Goal: Communication & Community: Share content

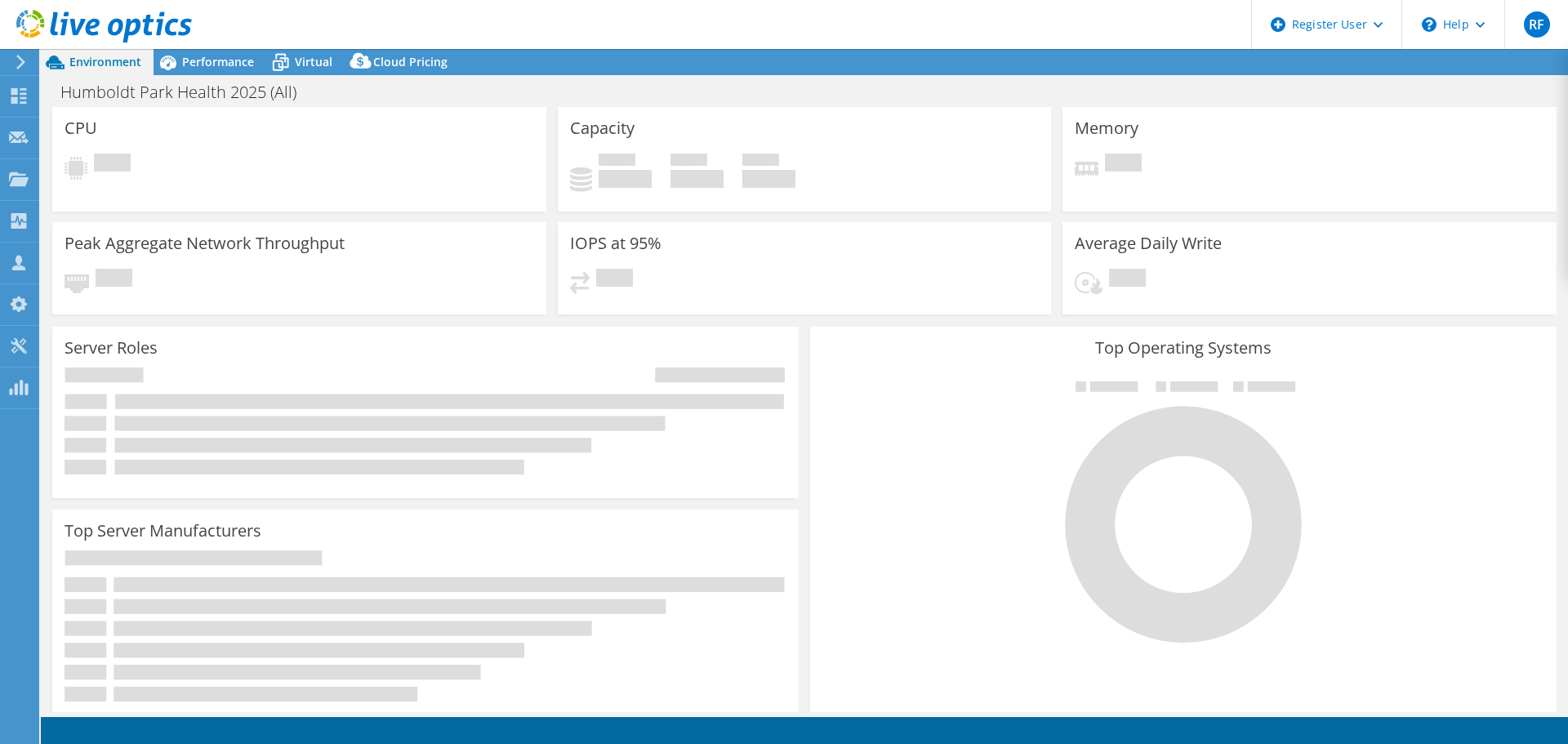
select select "USEast"
select select "USD"
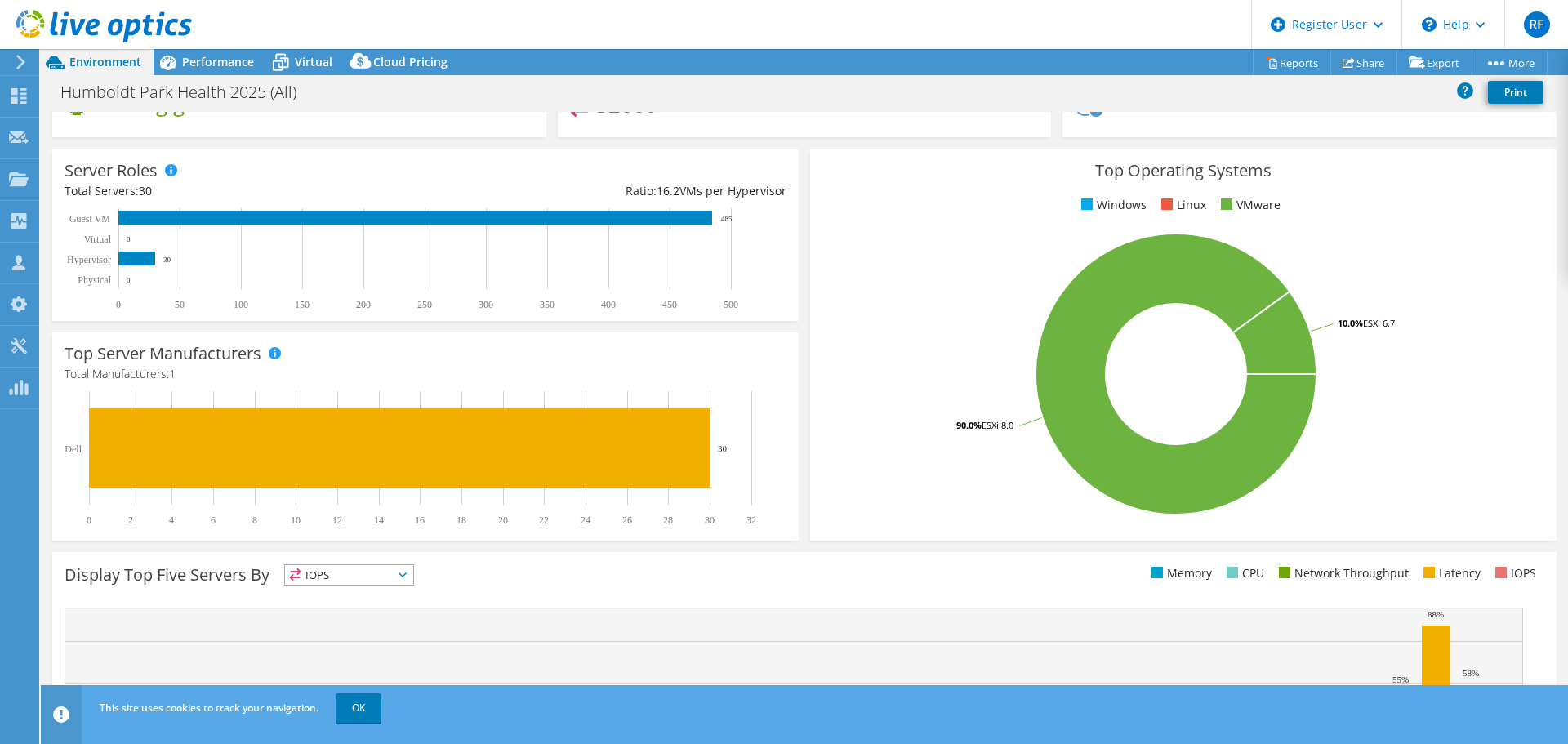
scroll to position [20, 0]
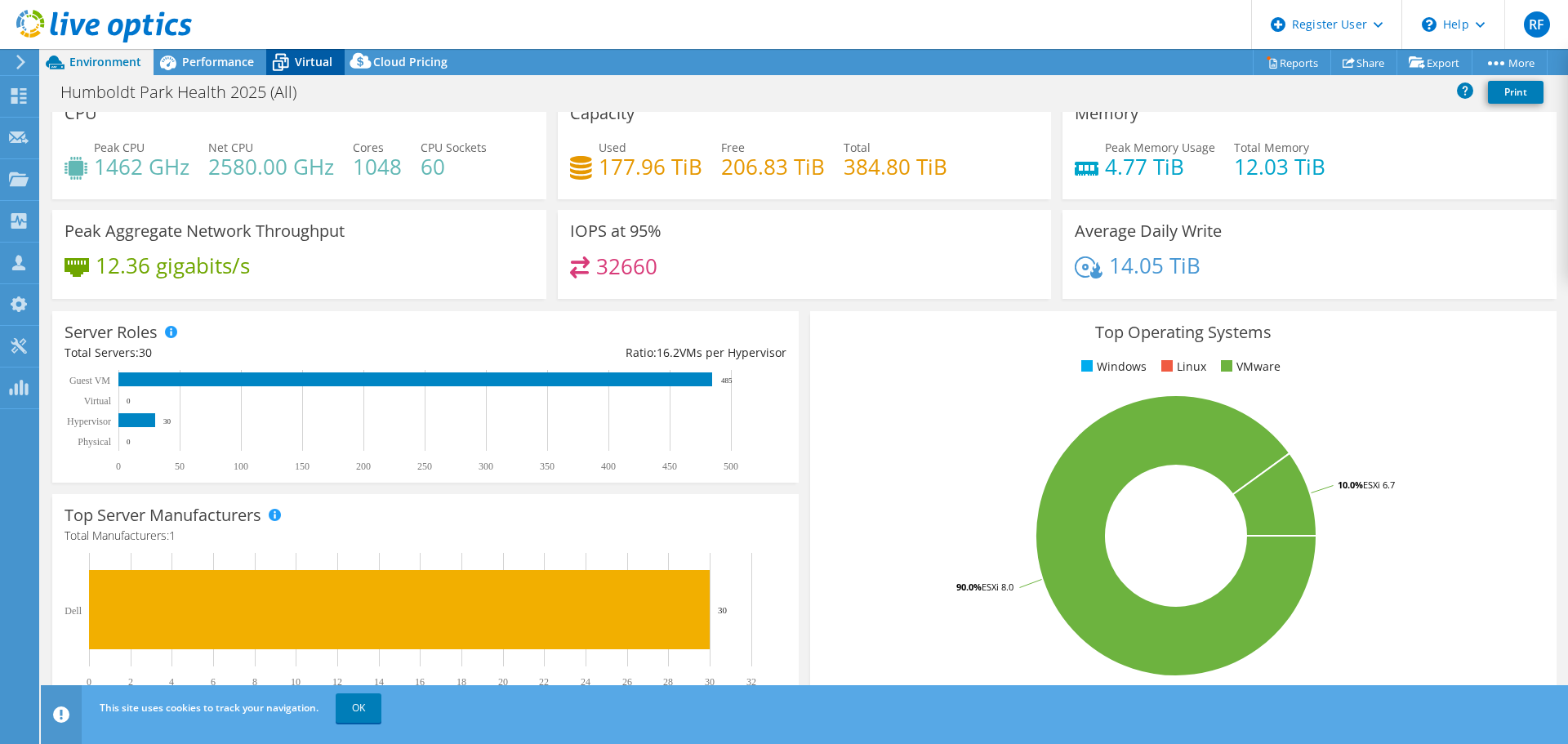
click at [323, 60] on span "Virtual" at bounding box center [313, 61] width 37 height 16
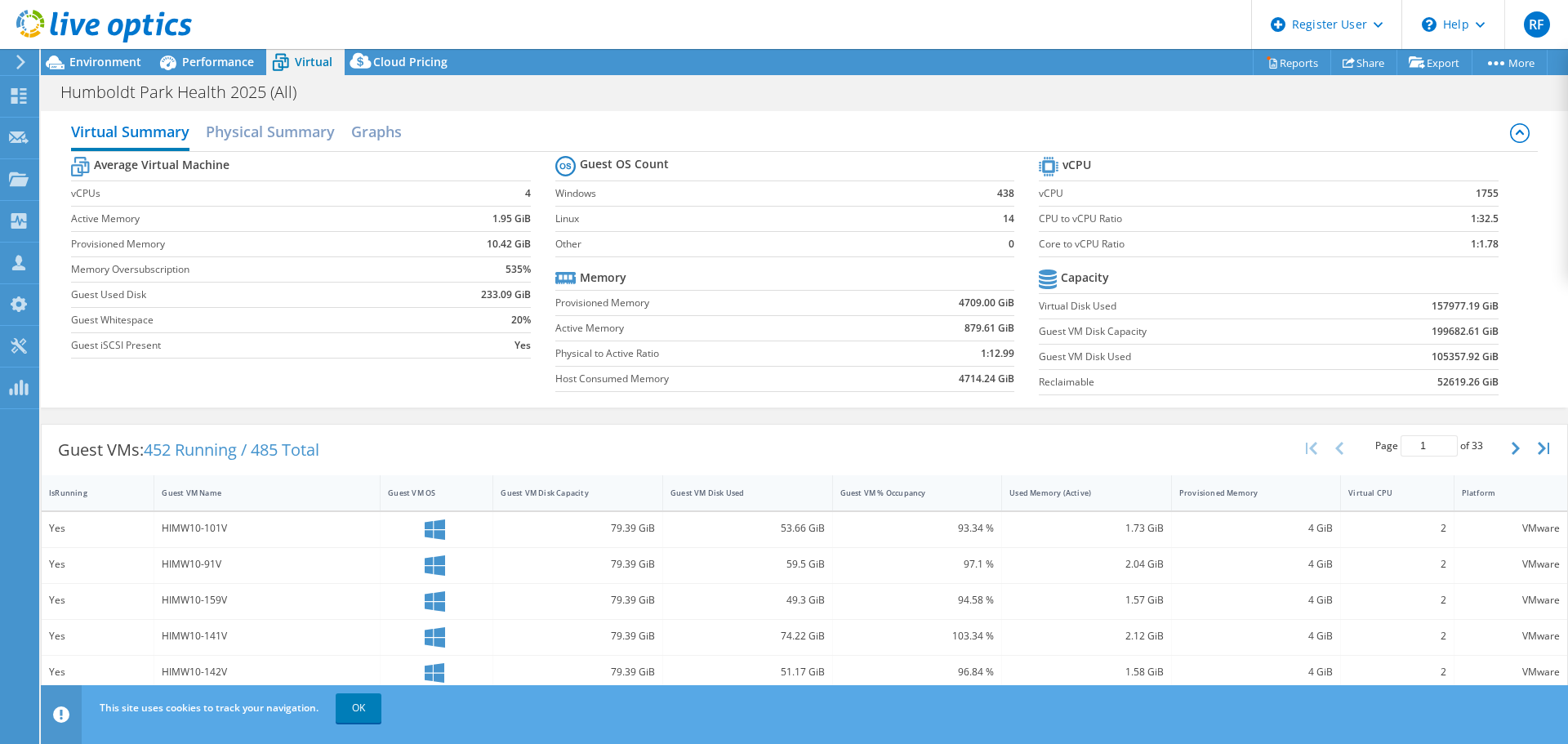
scroll to position [0, 0]
click at [284, 134] on h2 "Physical Summary" at bounding box center [270, 137] width 129 height 36
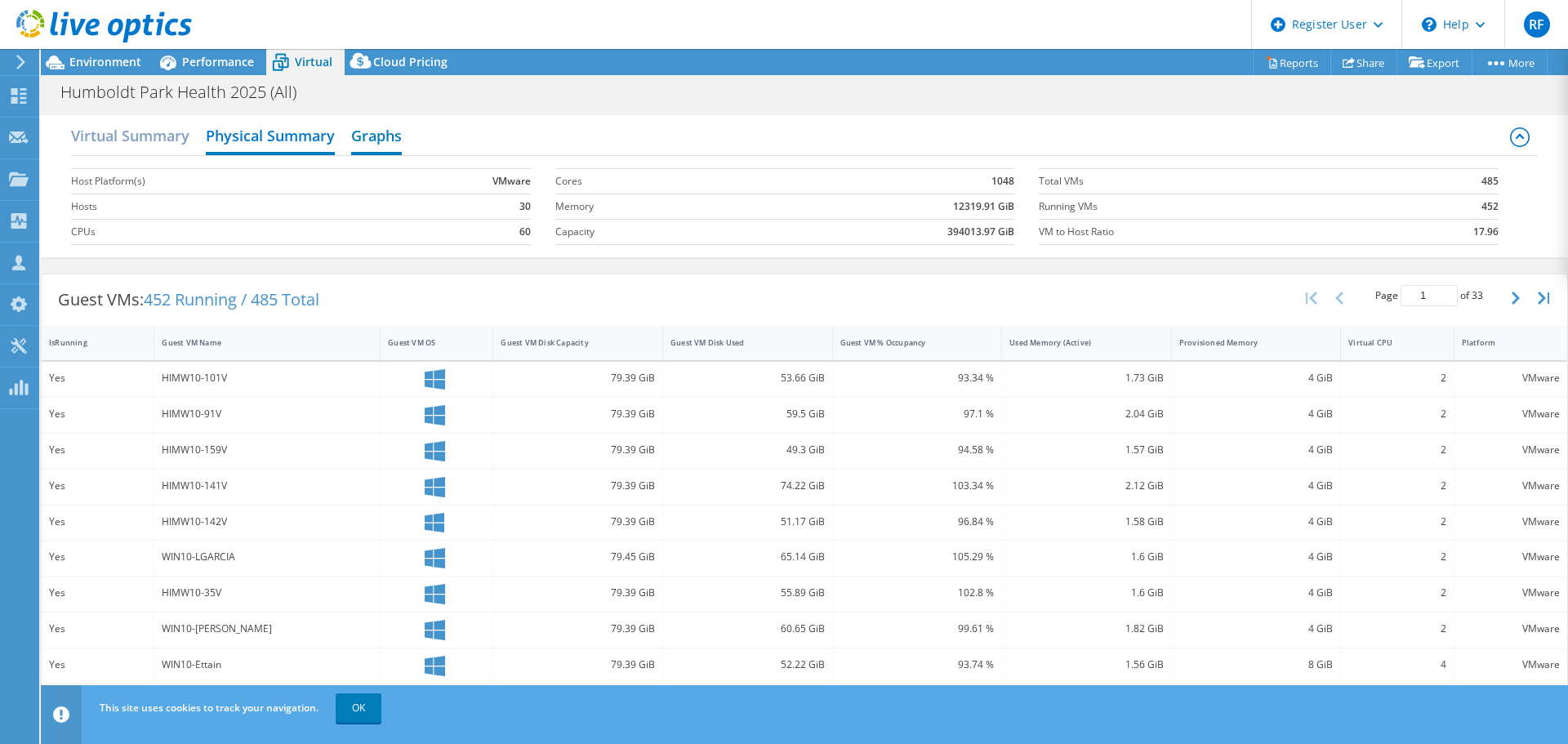
click at [363, 139] on h2 "Graphs" at bounding box center [376, 137] width 51 height 36
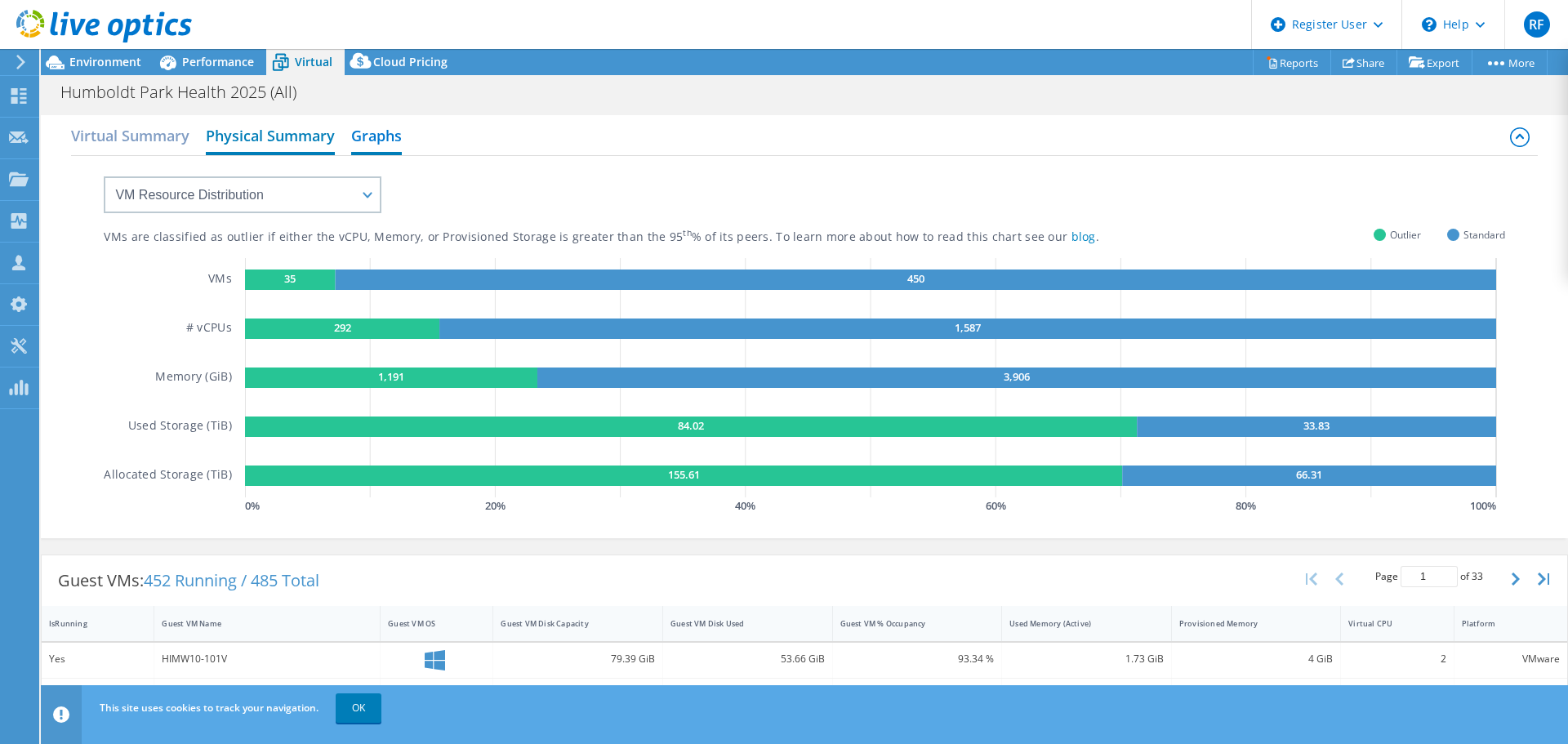
click at [252, 137] on h2 "Physical Summary" at bounding box center [270, 137] width 129 height 36
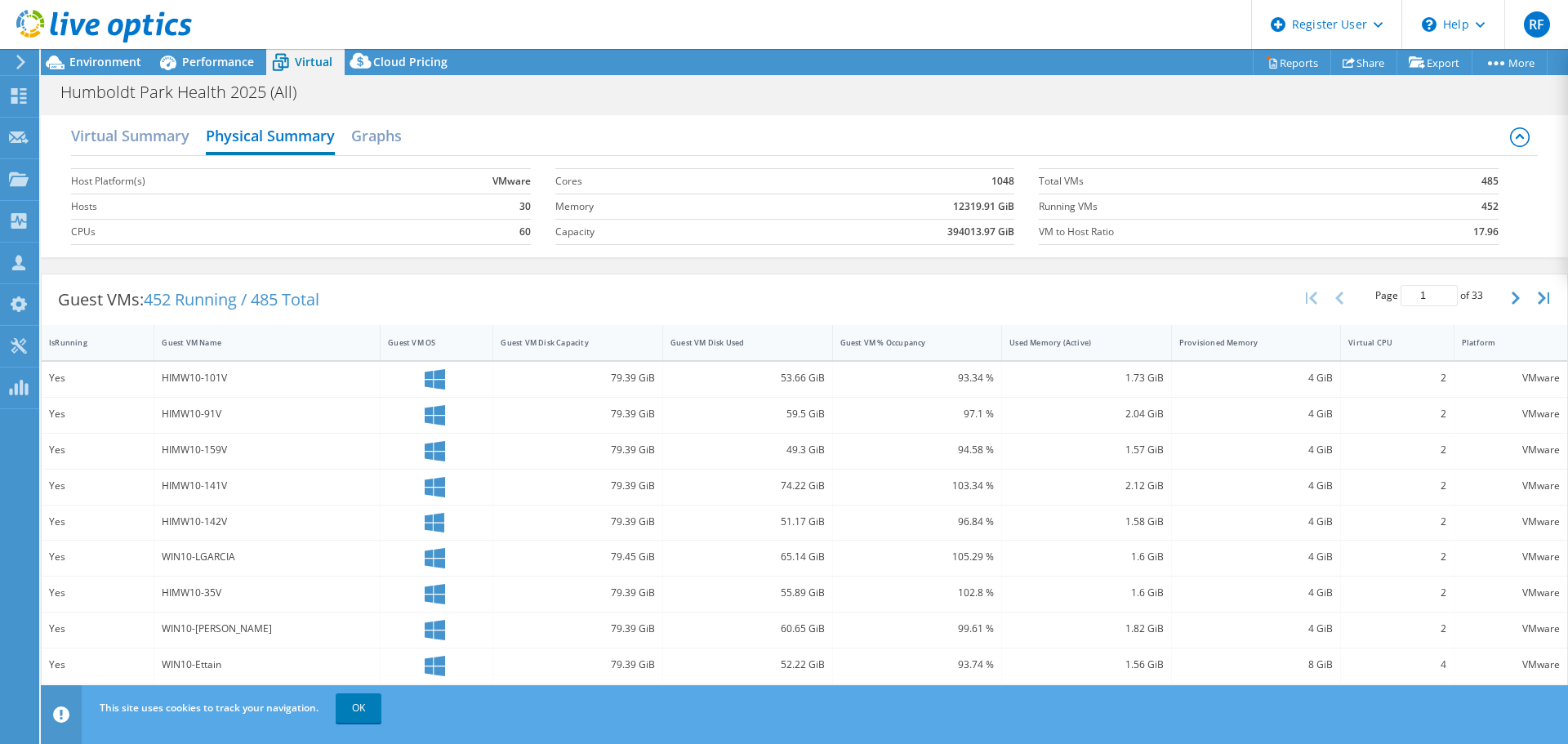
click at [351, 144] on div "Virtual Summary Physical Summary Graphs" at bounding box center [804, 138] width 1466 height 37
click at [360, 139] on h2 "Graphs" at bounding box center [376, 137] width 51 height 36
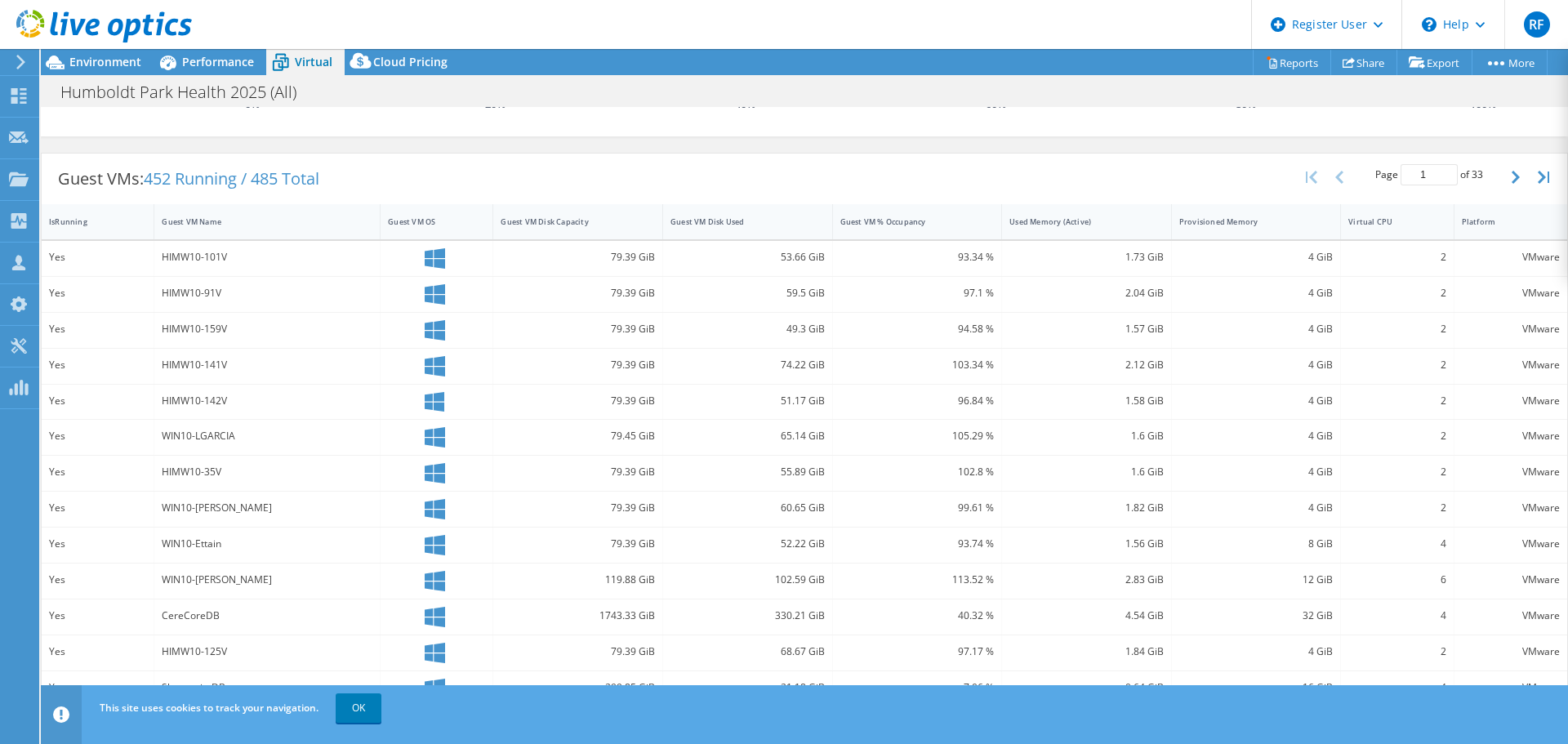
scroll to position [477, 0]
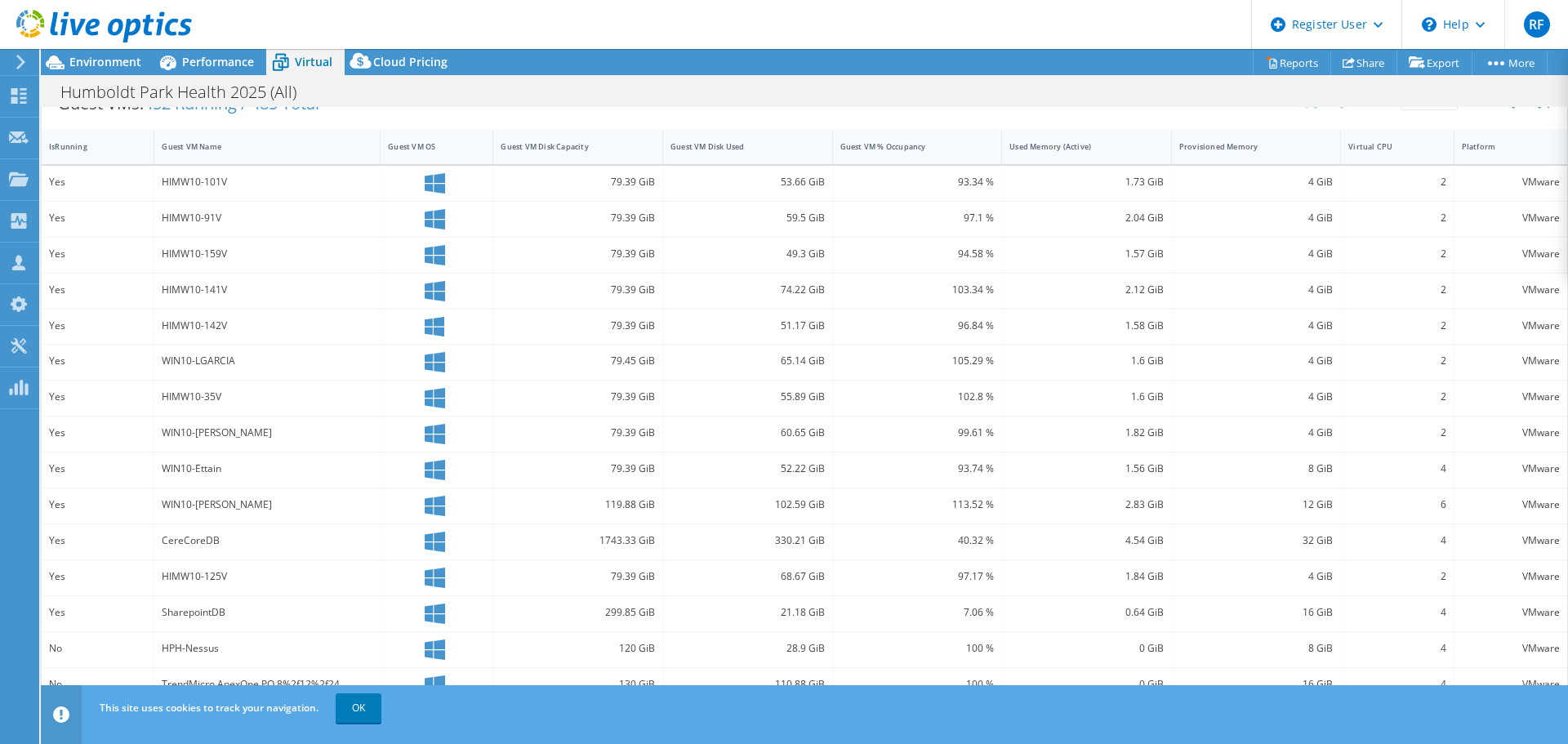
click at [208, 434] on div "WIN10-[PERSON_NAME]" at bounding box center [267, 433] width 211 height 18
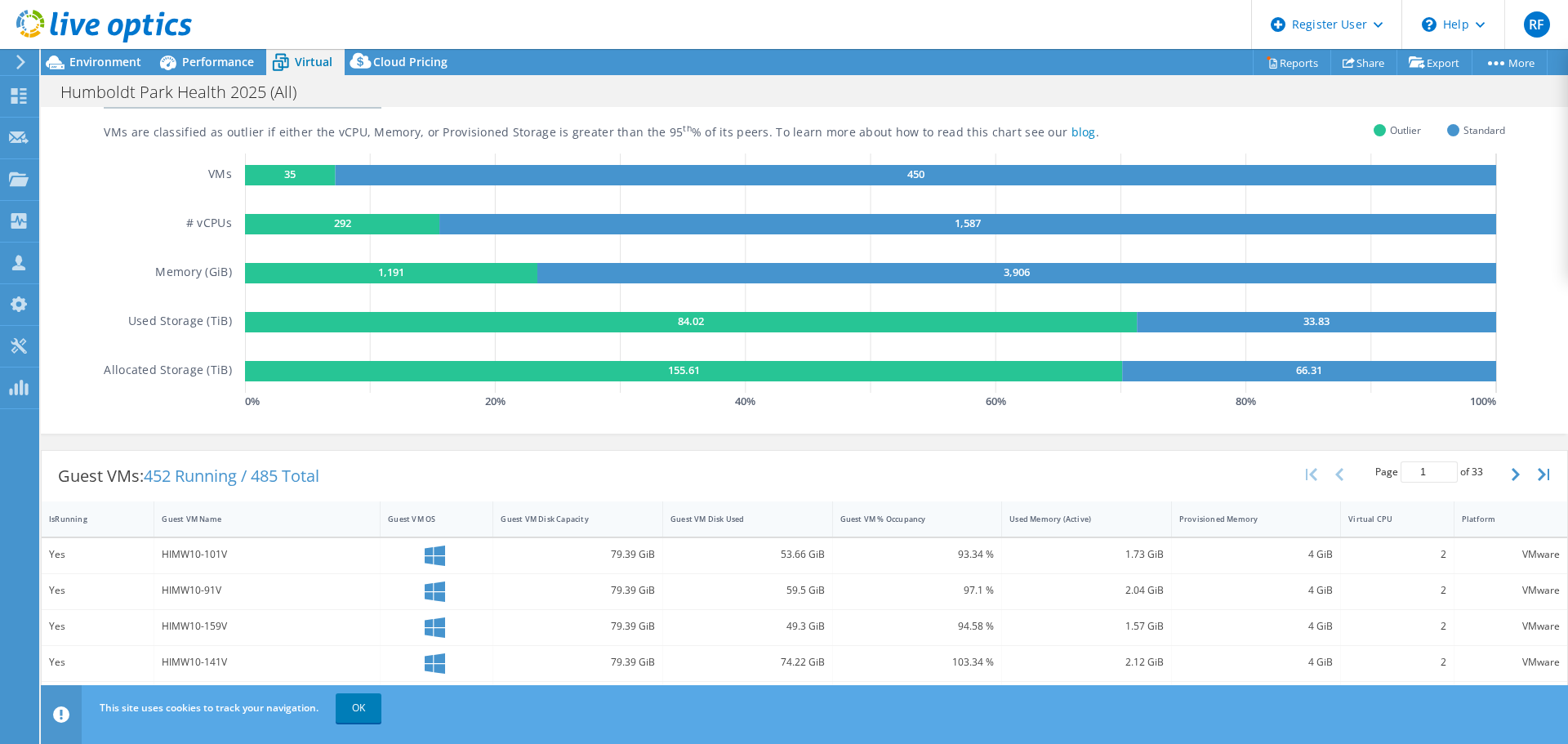
scroll to position [0, 0]
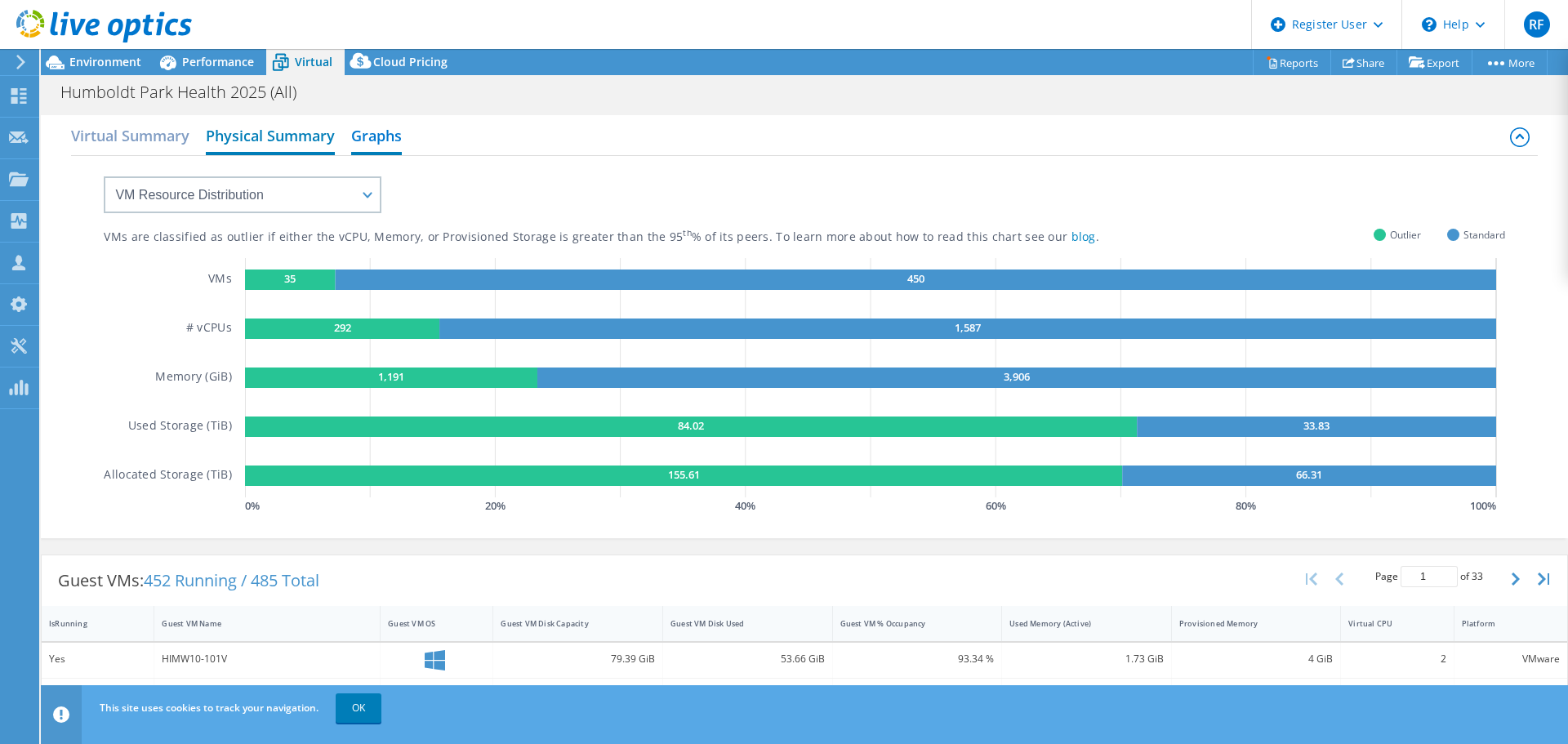
click at [240, 136] on h2 "Physical Summary" at bounding box center [270, 137] width 129 height 36
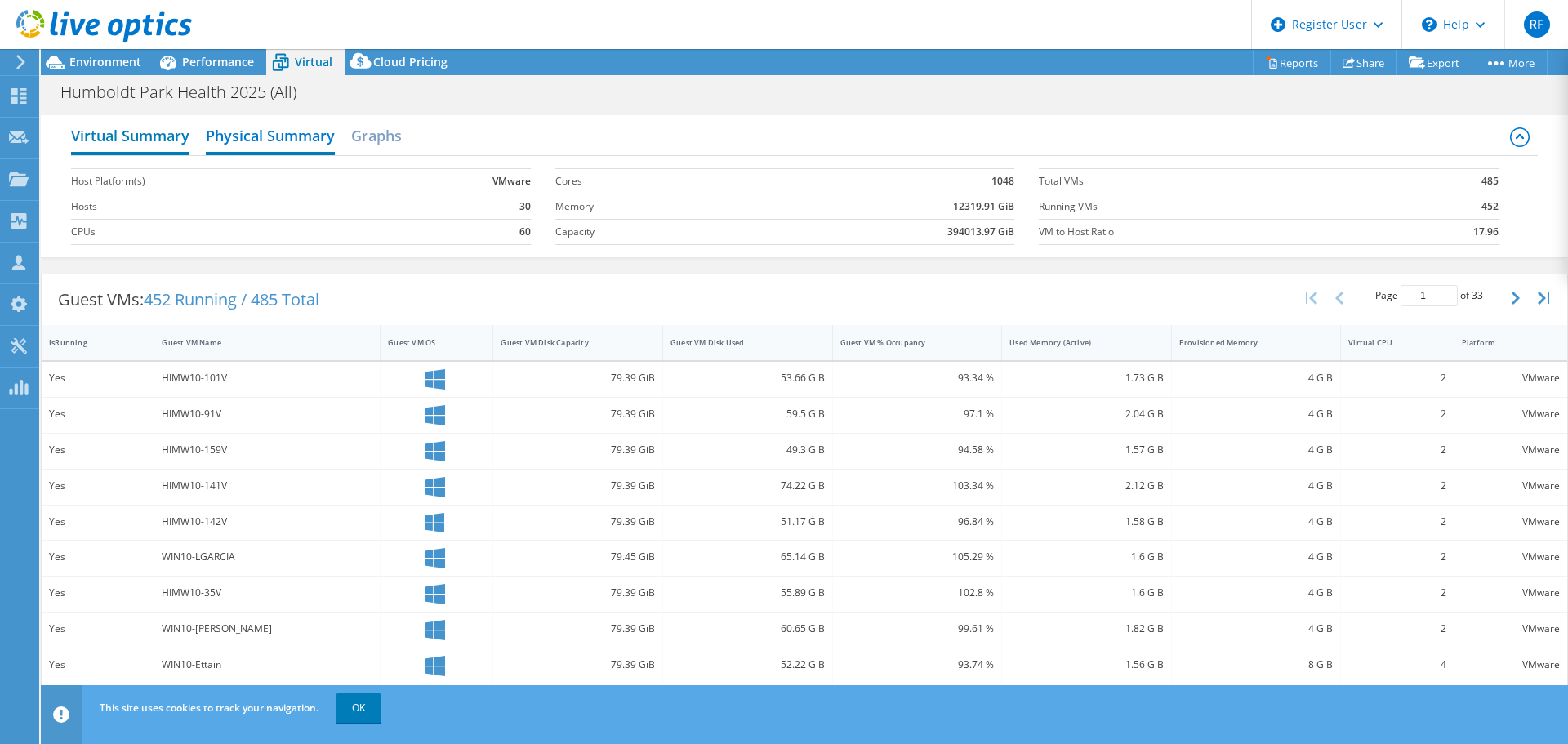
click at [162, 144] on h2 "Virtual Summary" at bounding box center [130, 137] width 119 height 36
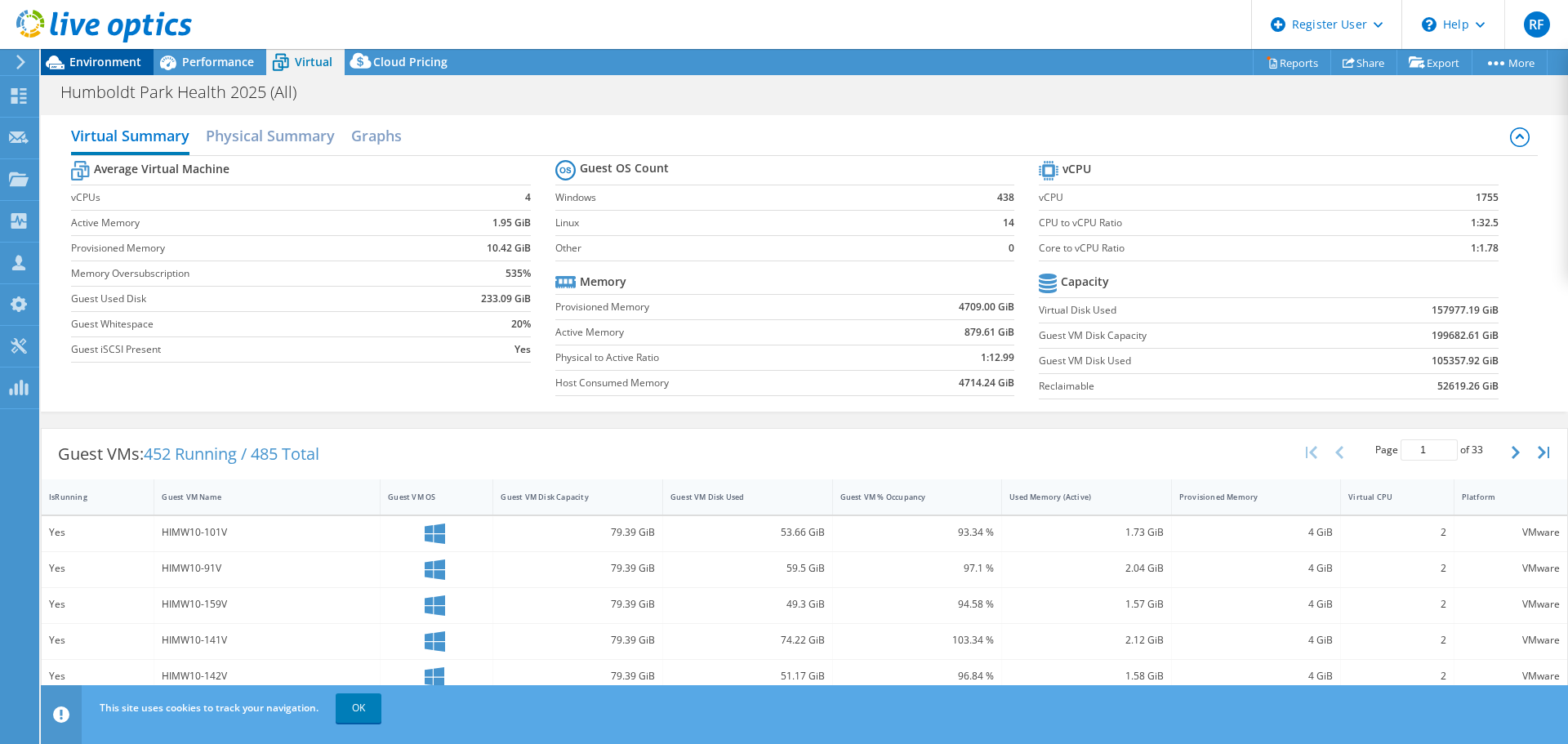
click at [110, 66] on span "Environment" at bounding box center [105, 61] width 72 height 16
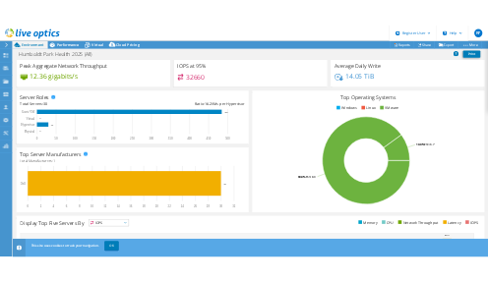
scroll to position [122, 0]
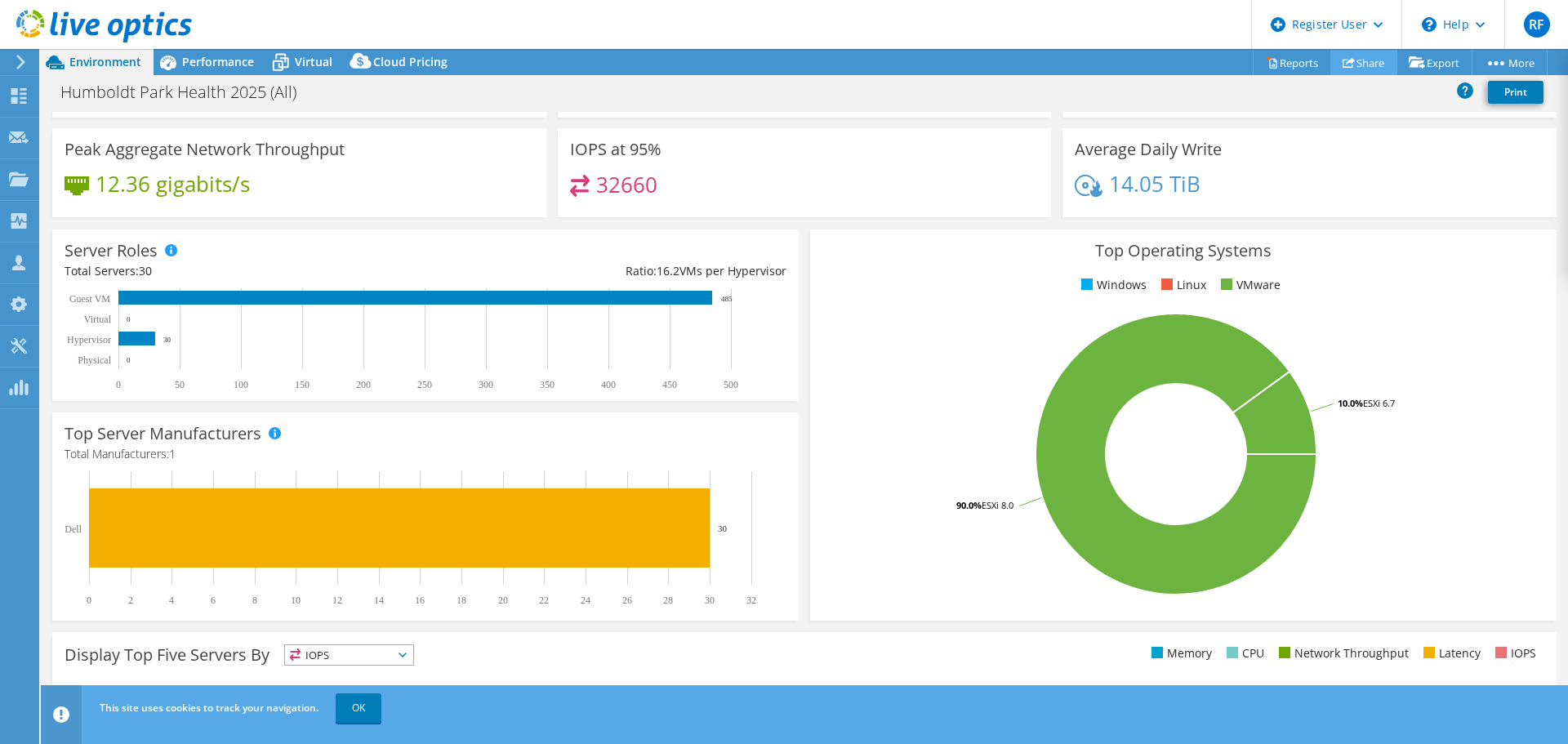
click at [1368, 64] on link "Share" at bounding box center [1364, 62] width 67 height 25
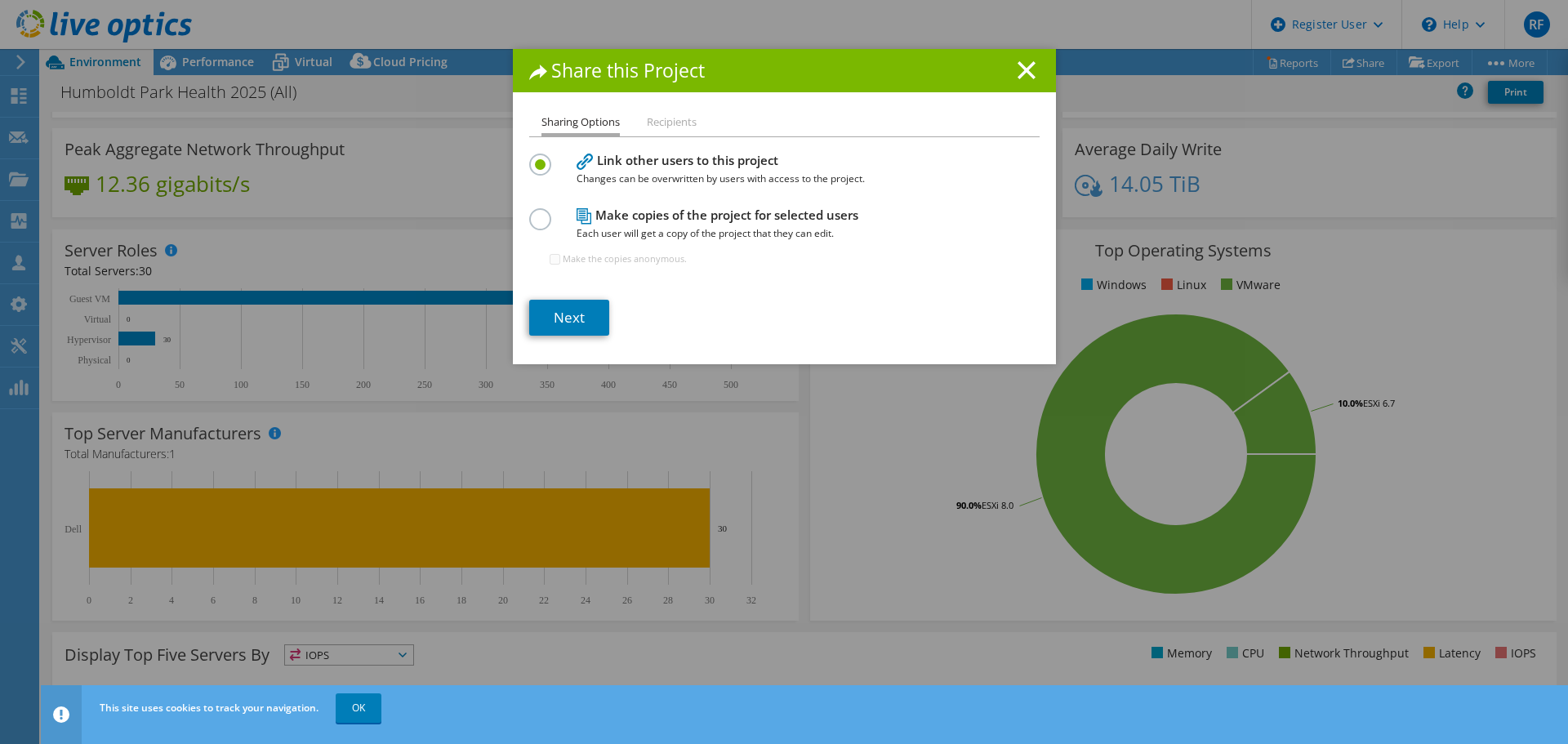
click at [656, 128] on li "Recipients" at bounding box center [672, 123] width 50 height 21
click at [661, 117] on li "Recipients" at bounding box center [672, 123] width 50 height 21
click at [578, 322] on link "Next" at bounding box center [569, 317] width 80 height 36
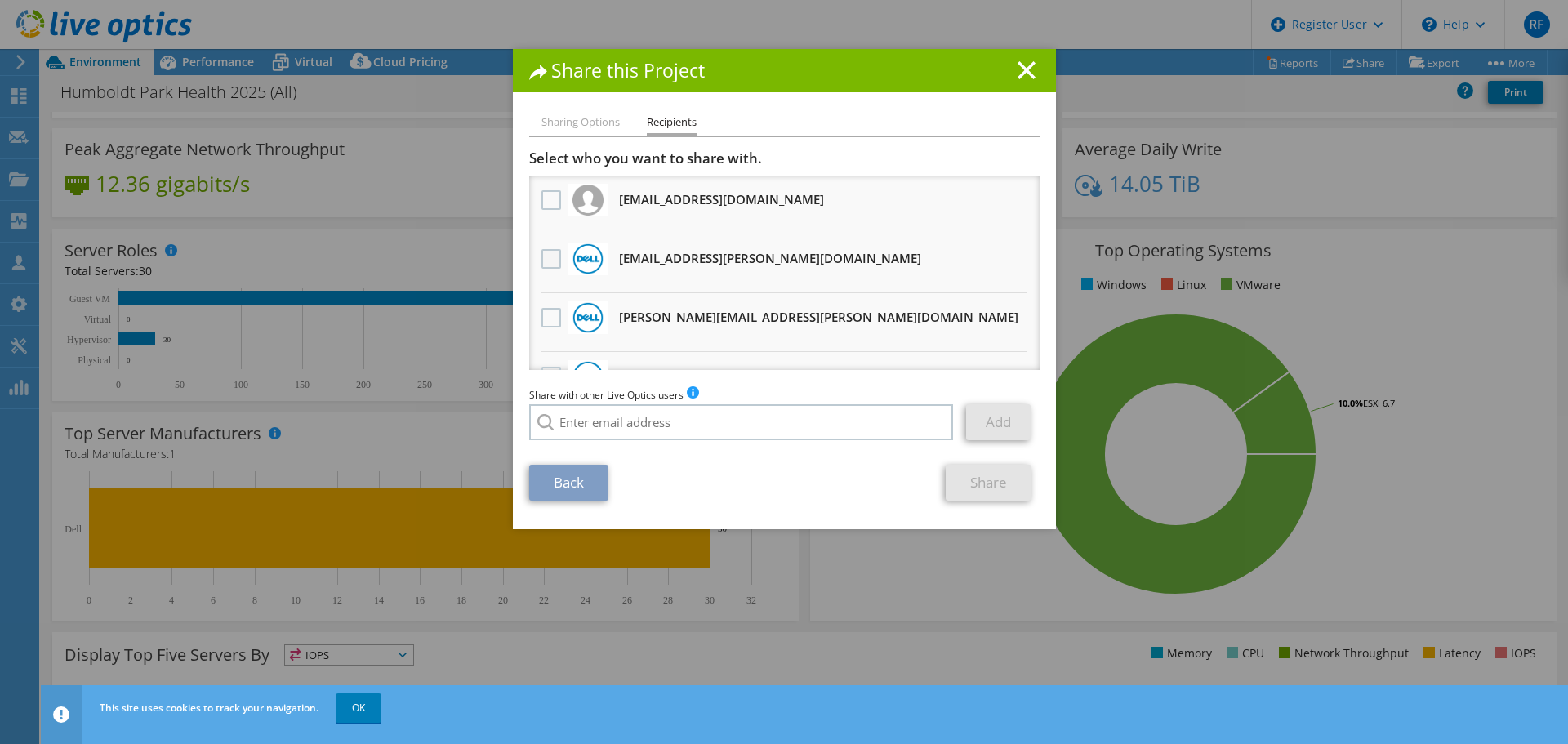
click at [543, 260] on label at bounding box center [553, 259] width 24 height 20
click at [0, 0] on input "checkbox" at bounding box center [0, 0] width 0 height 0
click at [978, 483] on link "Share" at bounding box center [988, 482] width 86 height 36
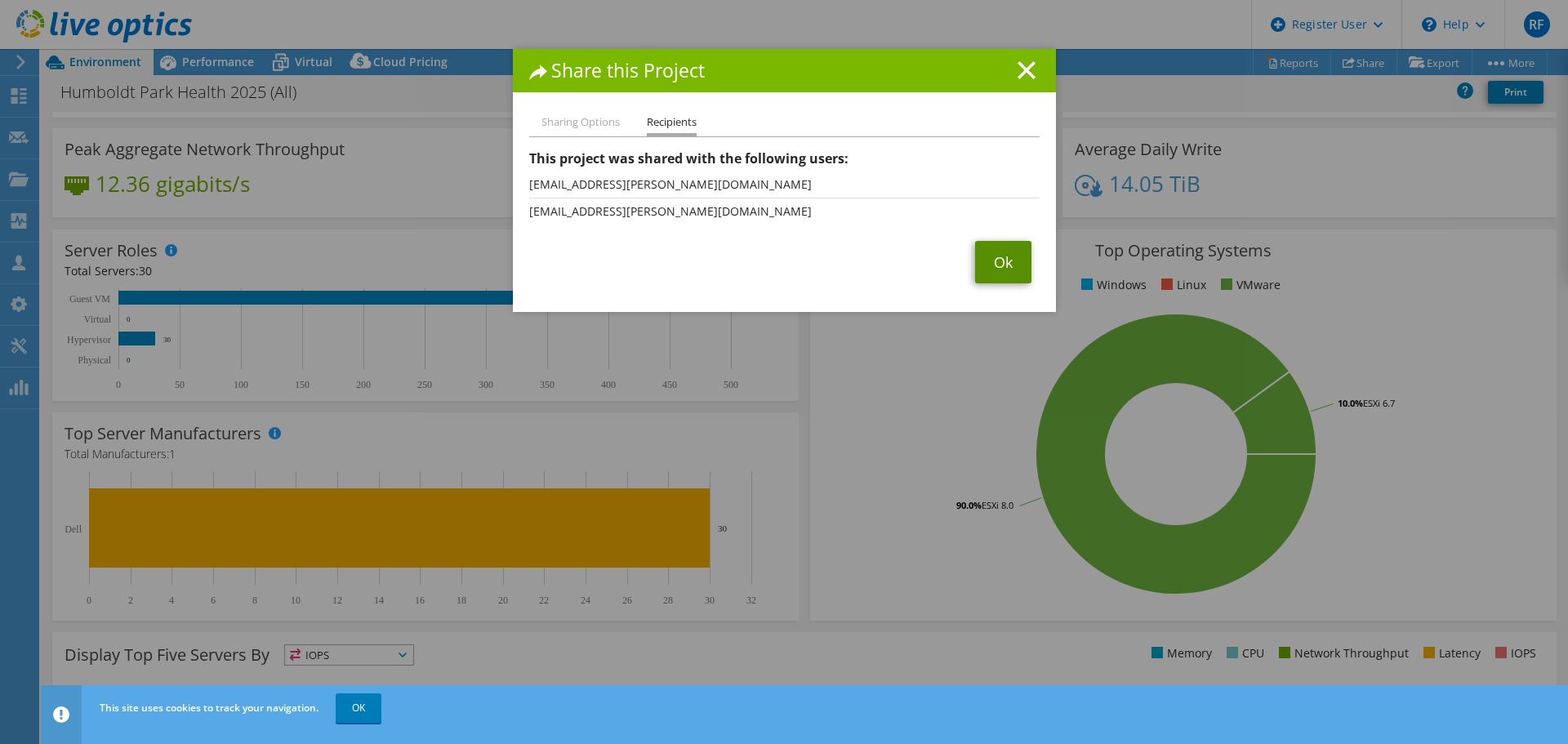
click at [1007, 264] on link "Ok" at bounding box center [1003, 262] width 56 height 42
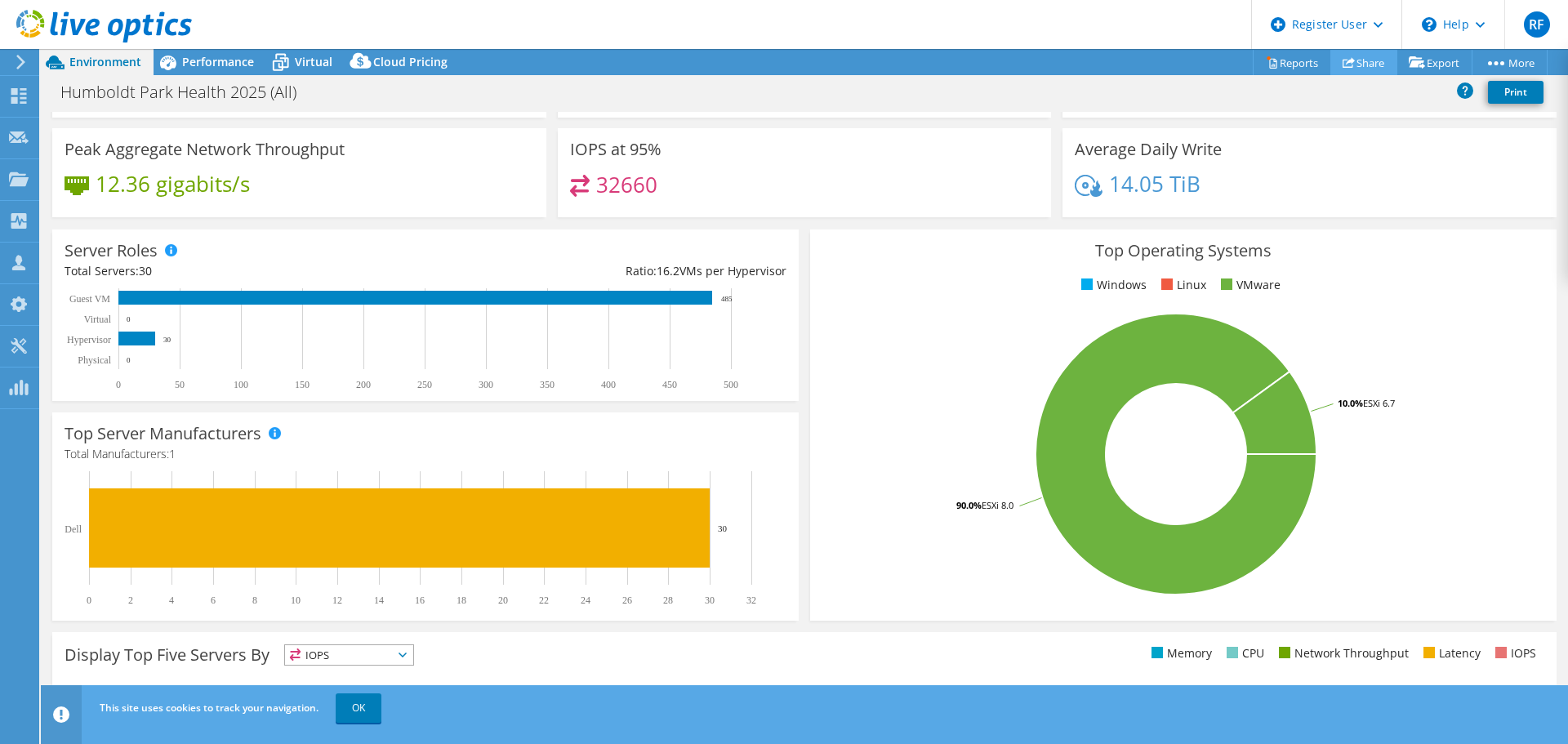
click at [1358, 56] on link "Share" at bounding box center [1364, 62] width 67 height 25
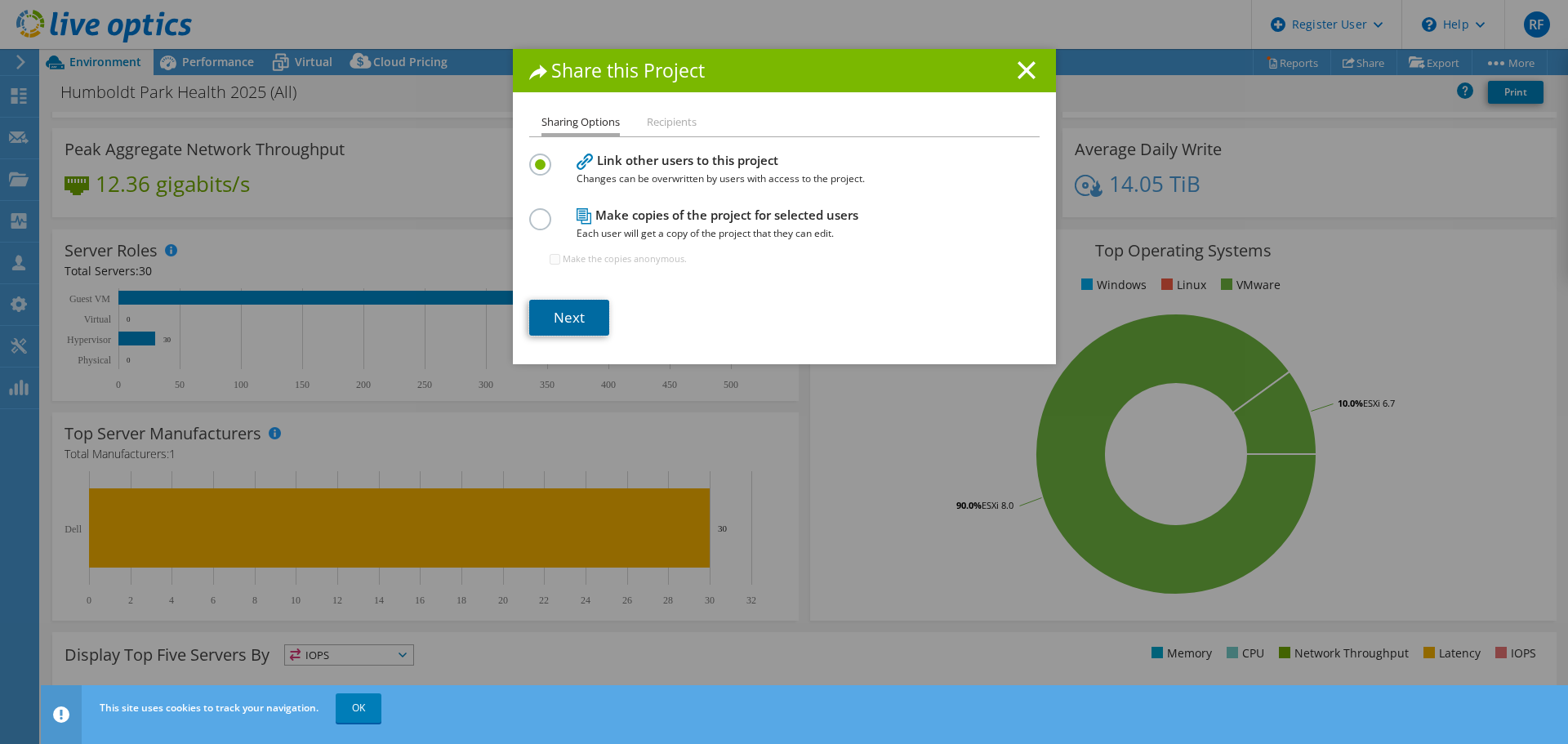
click at [587, 303] on link "Next" at bounding box center [569, 317] width 80 height 36
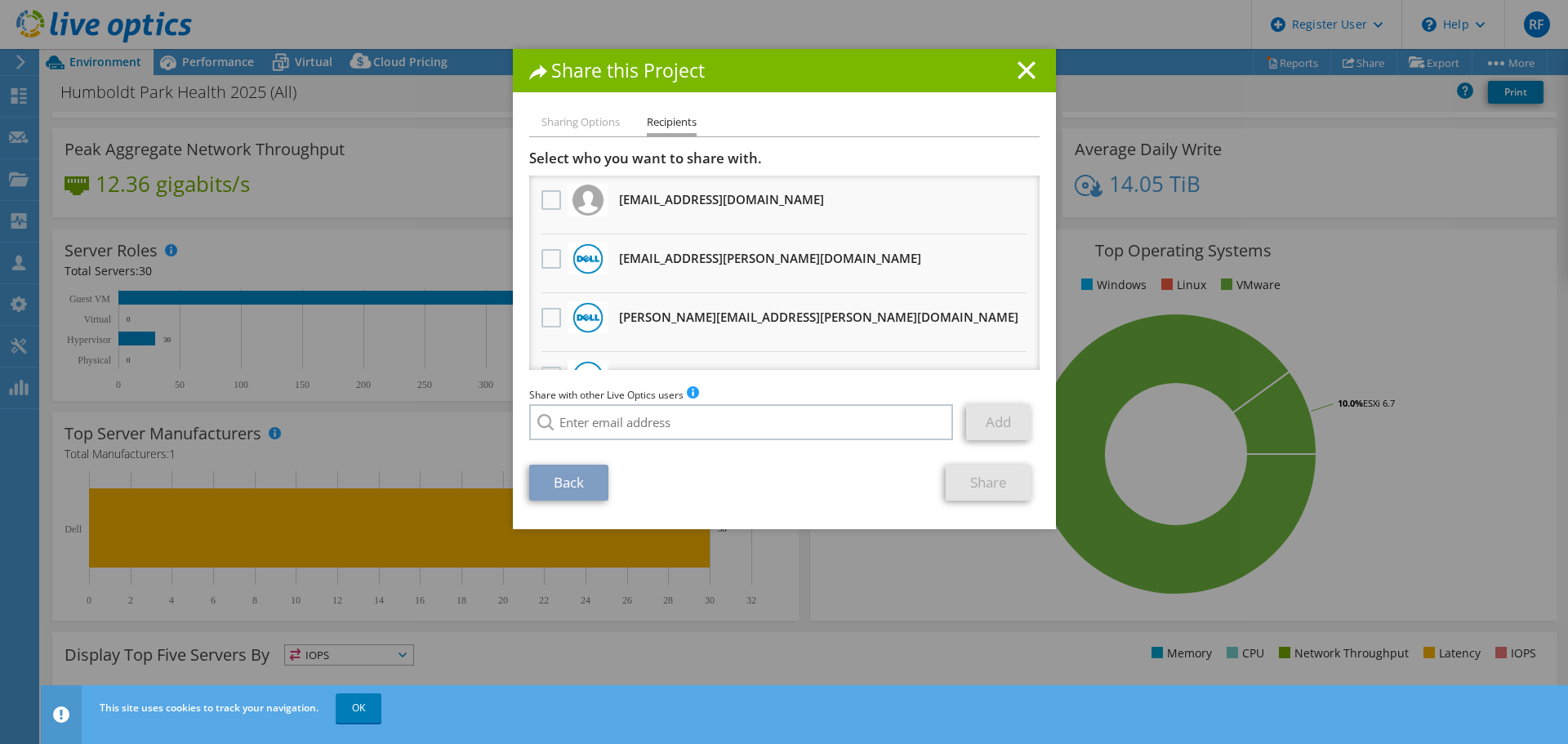
click at [573, 121] on li "Sharing Options" at bounding box center [581, 123] width 78 height 21
click at [1034, 71] on div "Share this Project" at bounding box center [784, 71] width 543 height 43
click at [1023, 66] on icon at bounding box center [1027, 71] width 18 height 18
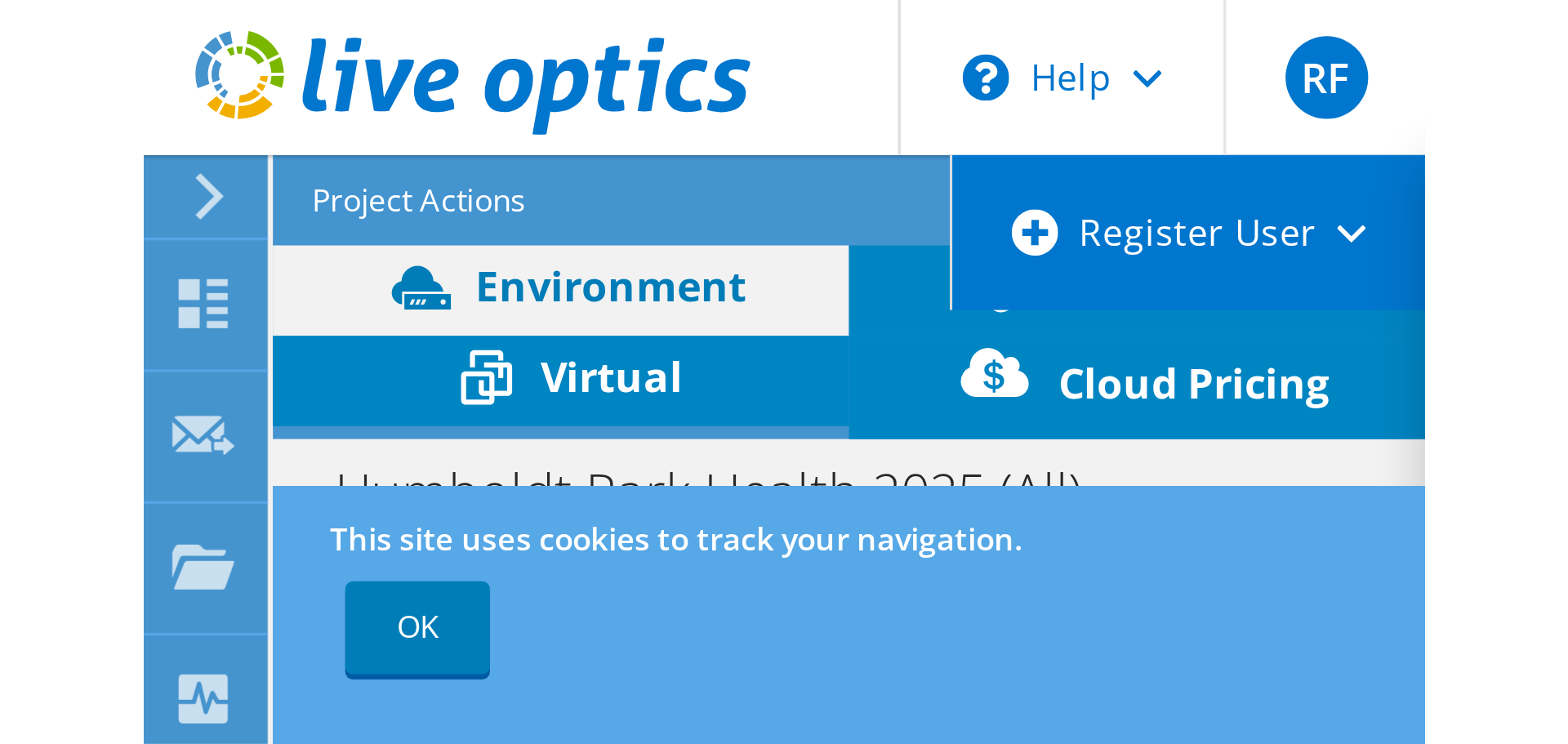
scroll to position [0, 0]
